Goal: Task Accomplishment & Management: Use online tool/utility

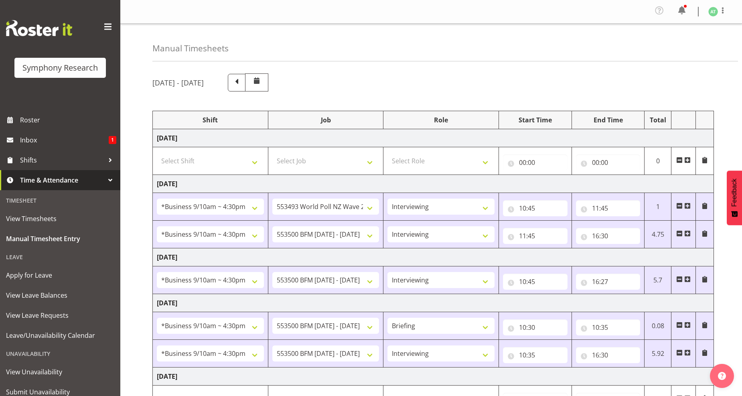
select select "26078"
select select "10527"
select select "47"
select select "26078"
select select "10242"
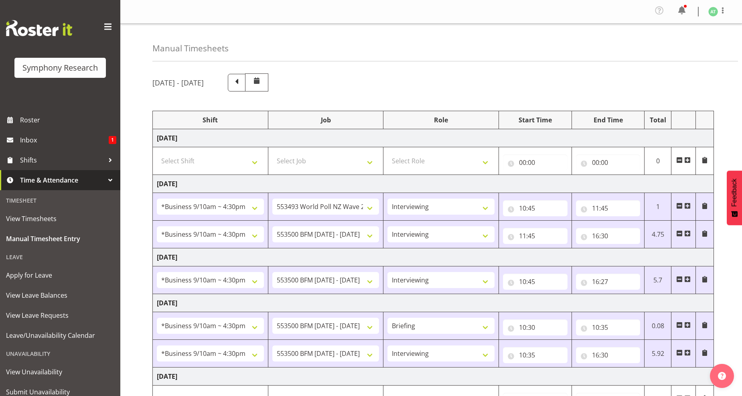
select select "47"
select select "26078"
select select "10242"
select select "47"
select select "26078"
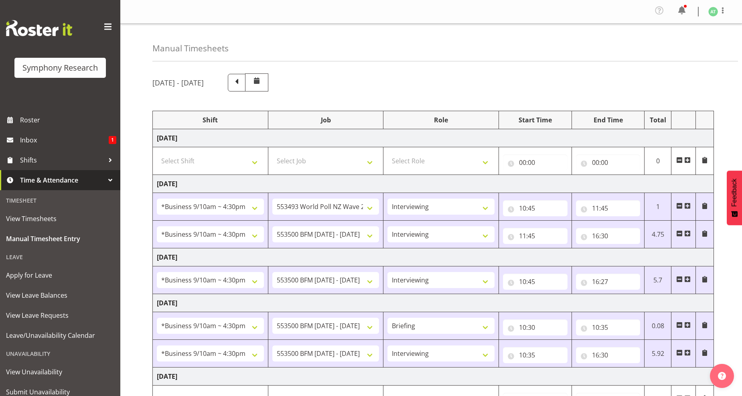
select select "10242"
select select "26078"
select select "10242"
select select "47"
